Goal: Task Accomplishment & Management: Manage account settings

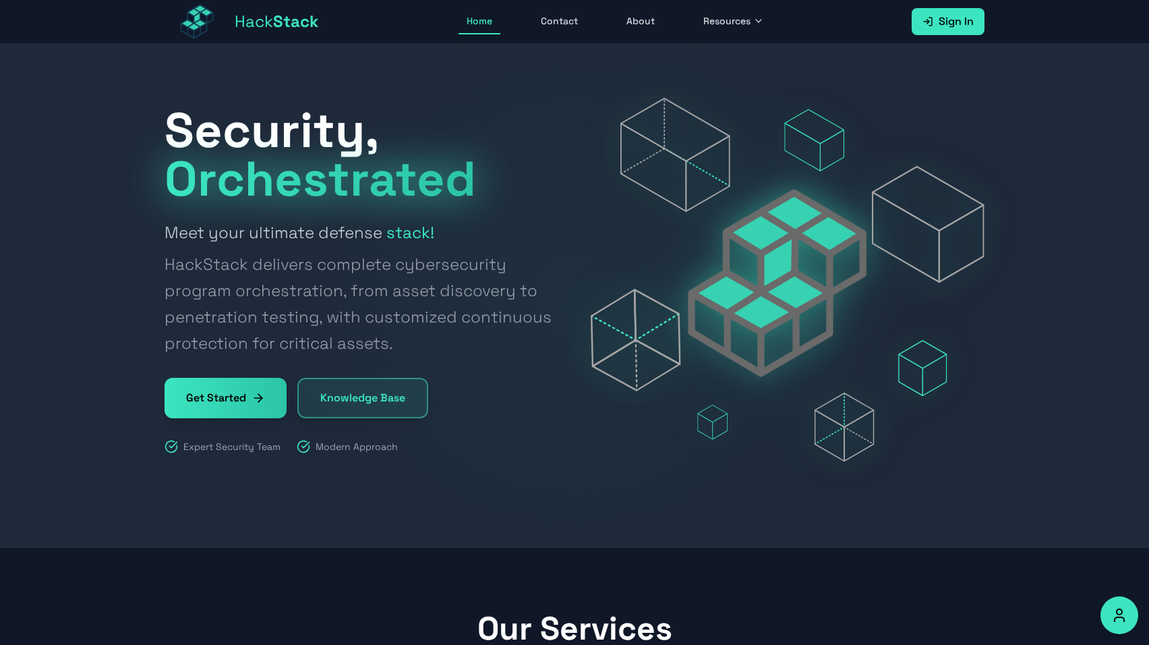
click at [951, 25] on span "Sign In" at bounding box center [955, 21] width 35 height 16
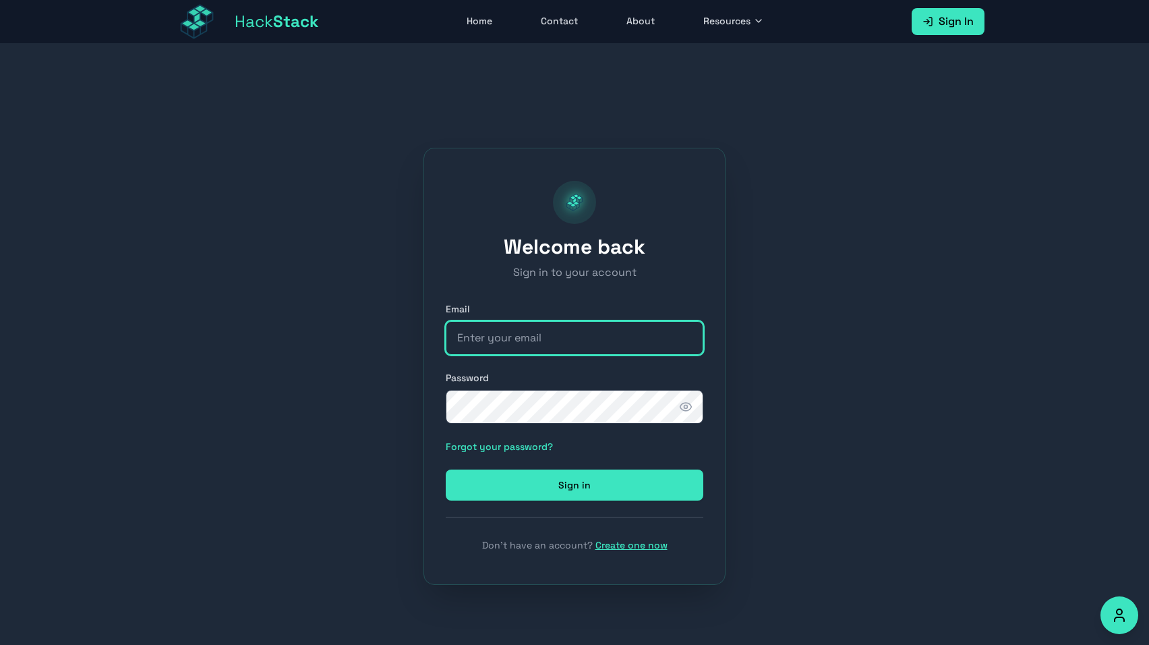
click at [541, 337] on input "email" at bounding box center [575, 338] width 258 height 34
type input "system@hackstack.app"
